Goal: Task Accomplishment & Management: Use online tool/utility

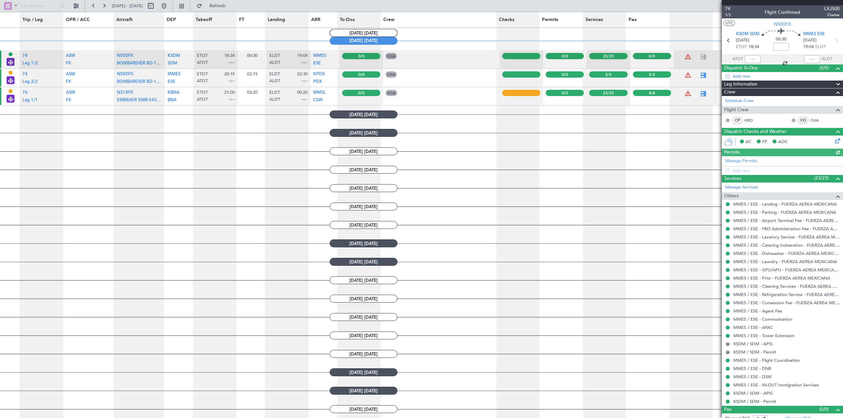
scroll to position [284, 0]
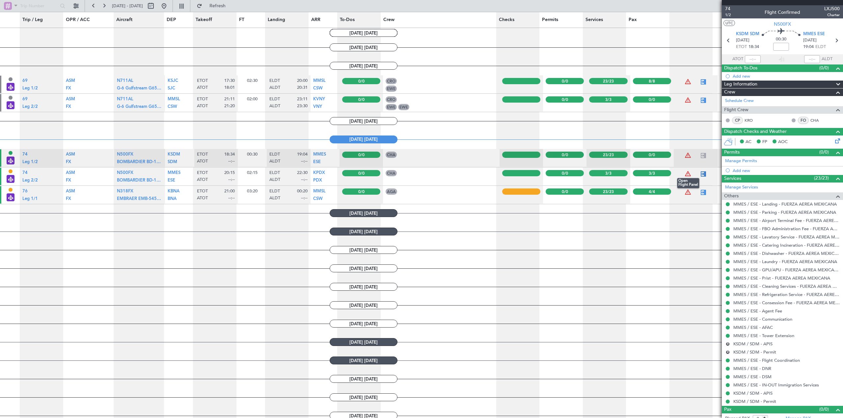
click at [702, 173] on div at bounding box center [703, 174] width 8 height 8
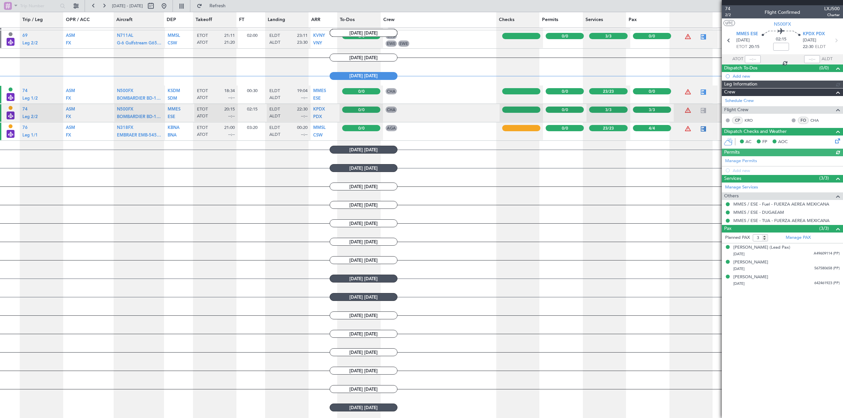
scroll to position [350, 0]
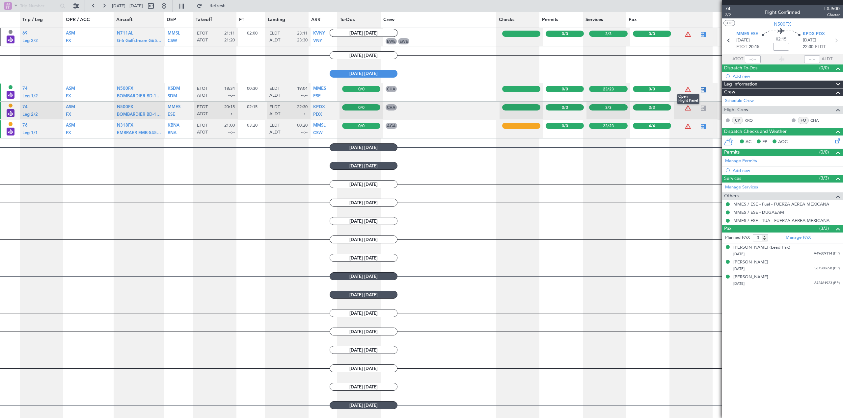
click at [700, 88] on div at bounding box center [703, 90] width 8 height 8
type input "0"
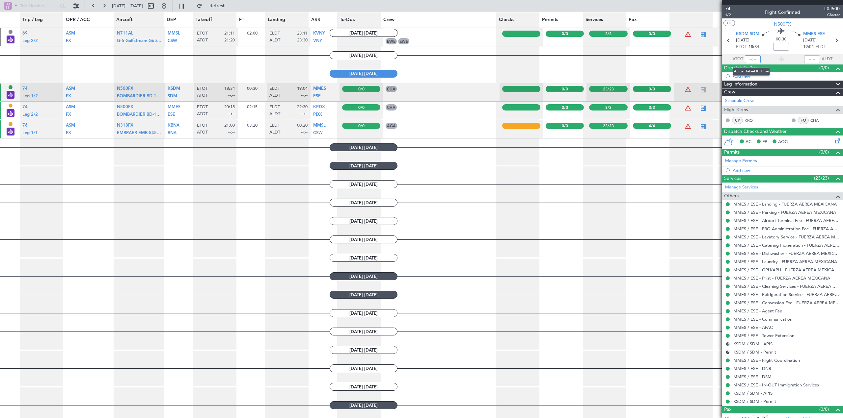
click at [751, 58] on input "text" at bounding box center [753, 59] width 16 height 8
click at [752, 61] on input "text" at bounding box center [753, 59] width 16 height 8
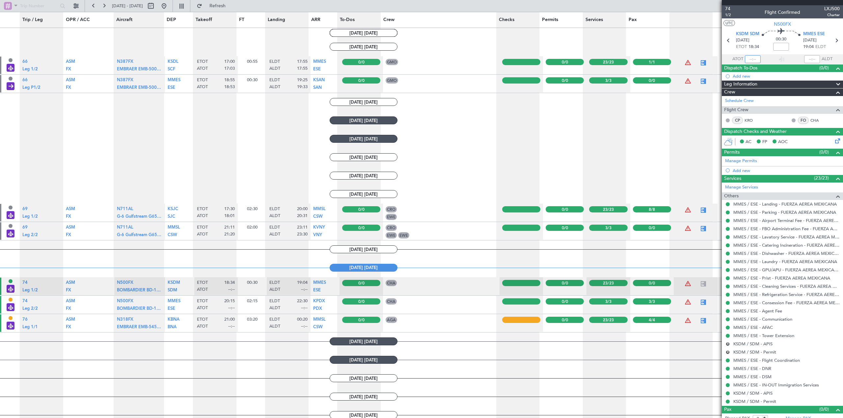
scroll to position [153, 0]
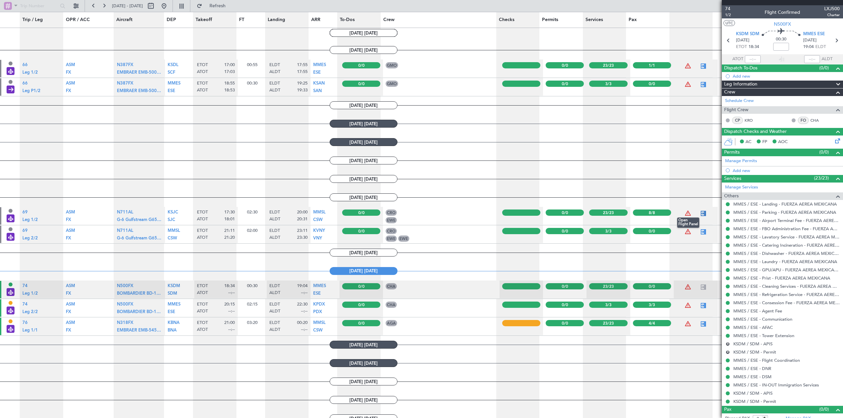
click at [699, 214] on div at bounding box center [703, 214] width 8 height 8
type input "18:01"
type input "20:31"
type input "8"
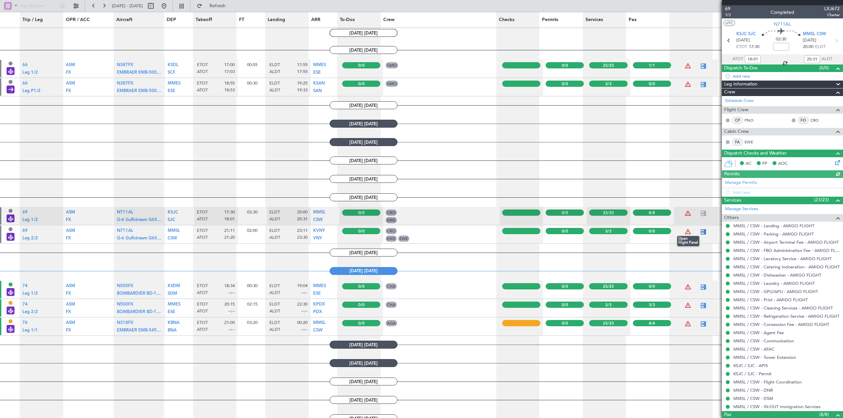
click at [699, 233] on div at bounding box center [703, 232] width 8 height 8
type input "21:20"
type input "23:30"
type input "0"
